Goal: Transaction & Acquisition: Purchase product/service

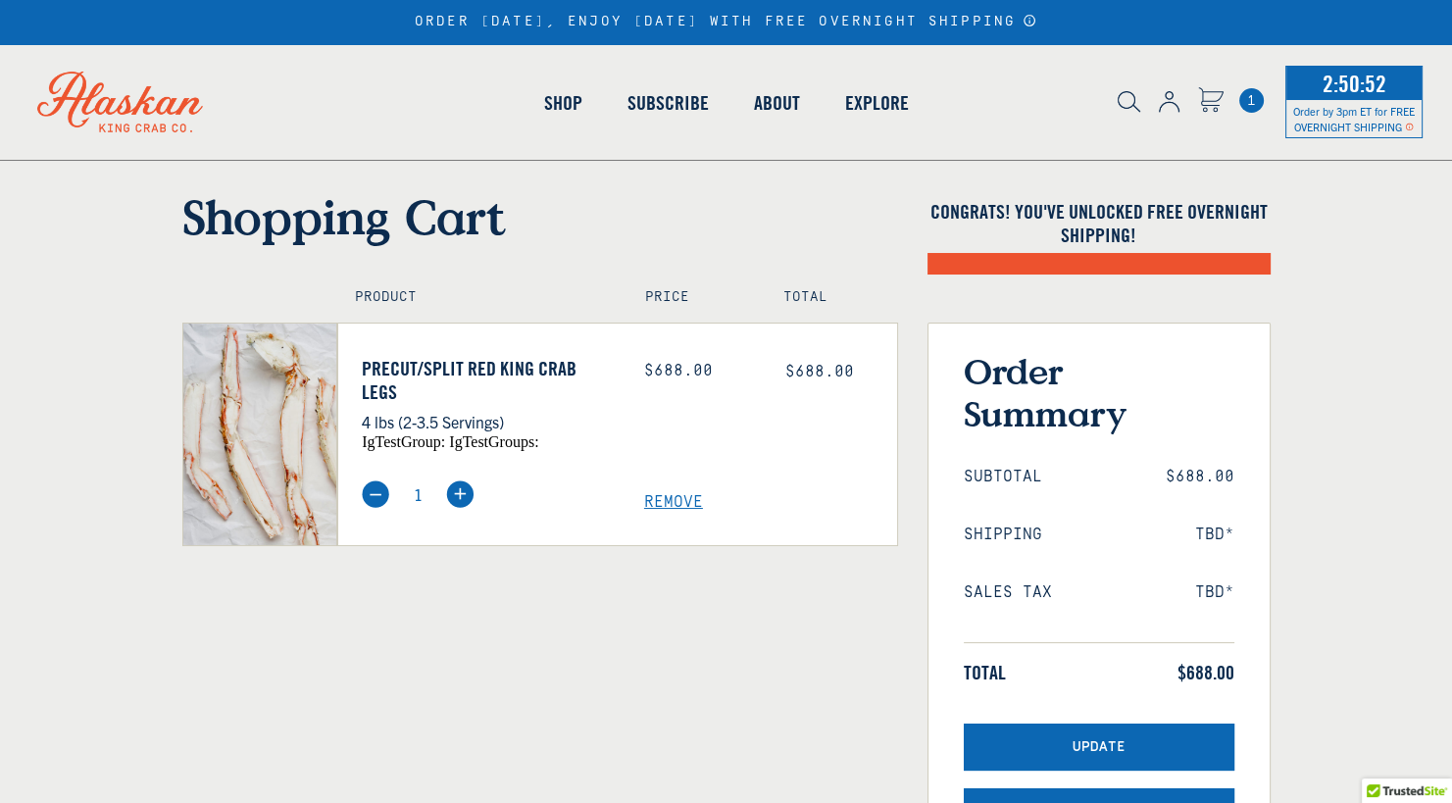
select select "40826592231503"
select select "40826730905679"
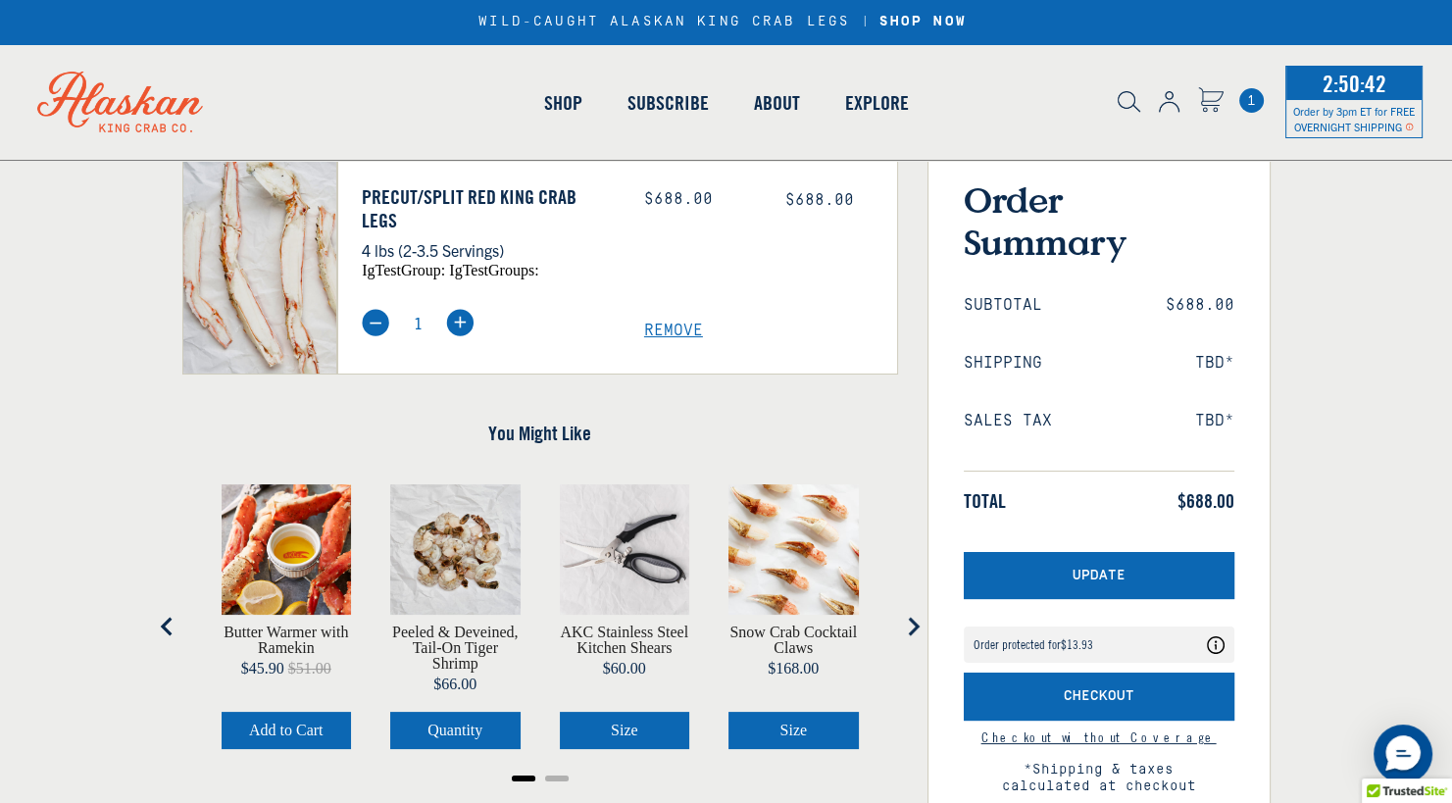
scroll to position [343, 0]
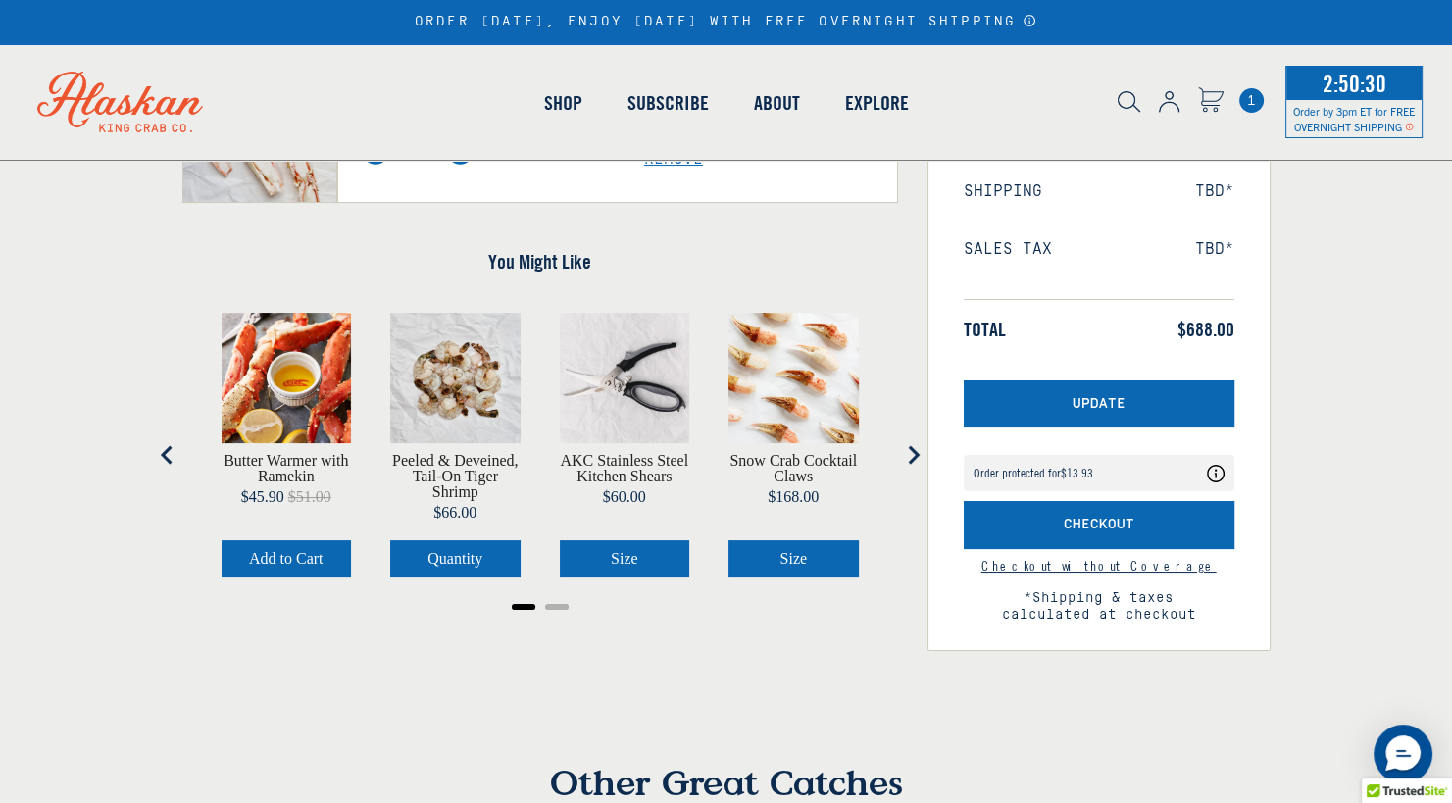
click at [1169, 108] on img at bounding box center [1169, 102] width 21 height 22
click at [1168, 97] on img at bounding box center [1169, 102] width 21 height 22
click at [1212, 63] on div "Shop Crab King Crab Snow Crab" at bounding box center [726, 102] width 1452 height 116
click at [1255, 96] on span "1" at bounding box center [1251, 100] width 25 height 25
click at [131, 108] on img at bounding box center [120, 102] width 221 height 116
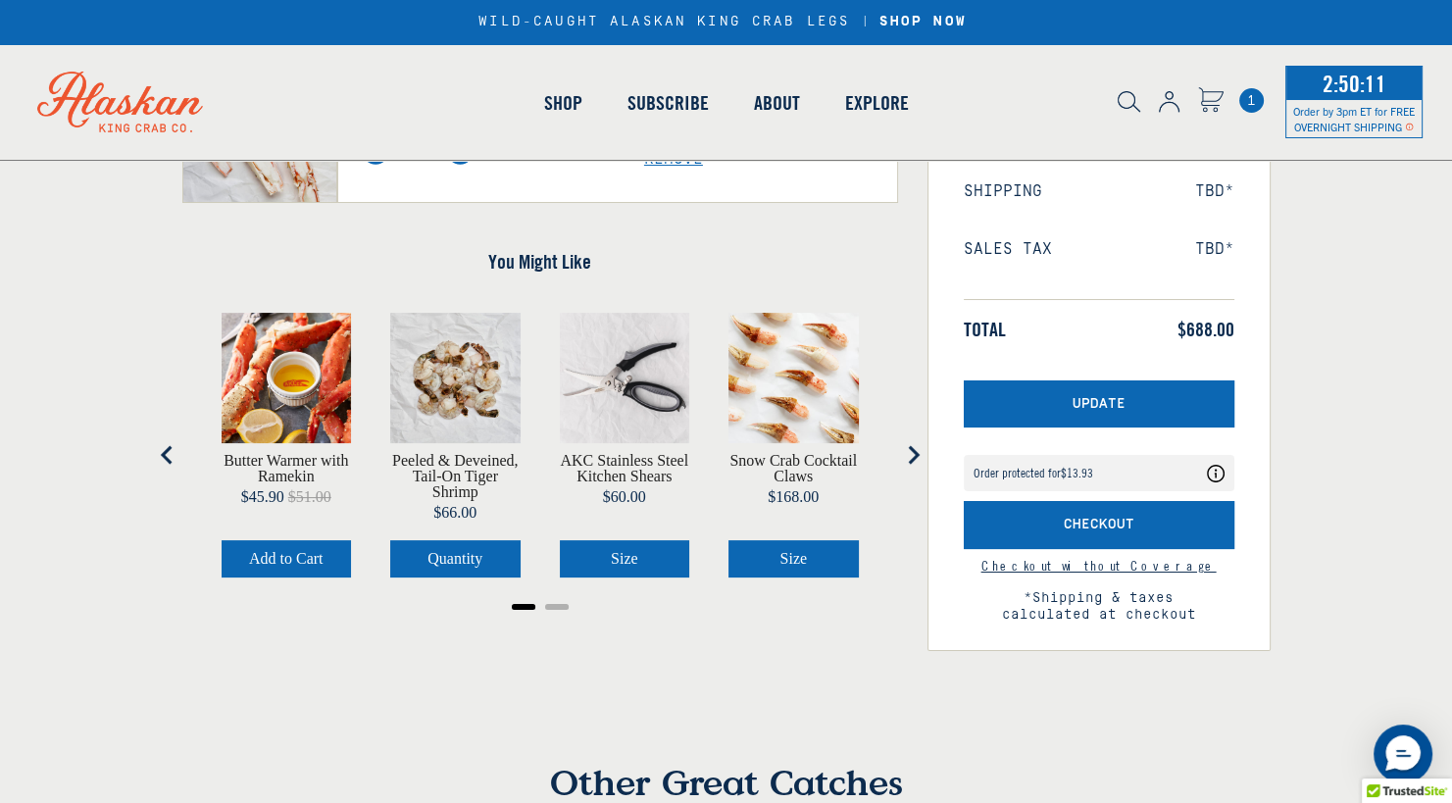
click at [174, 99] on img at bounding box center [120, 102] width 221 height 116
